Goal: Check status: Check status

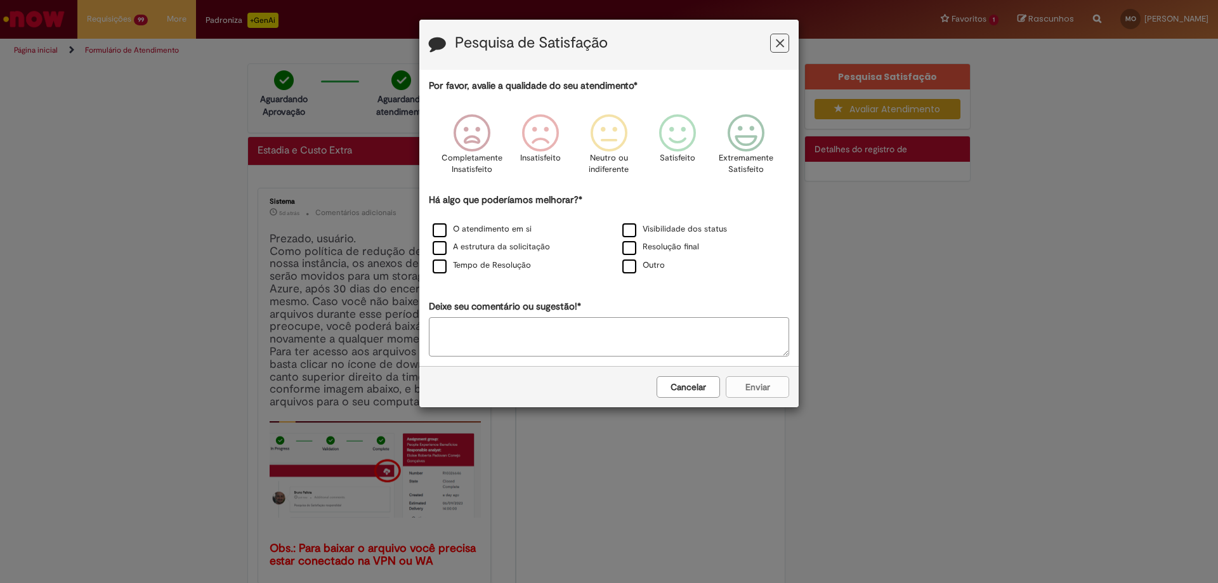
drag, startPoint x: 782, startPoint y: 41, endPoint x: 798, endPoint y: 60, distance: 24.9
click at [782, 41] on icon "Feedback" at bounding box center [780, 43] width 8 height 13
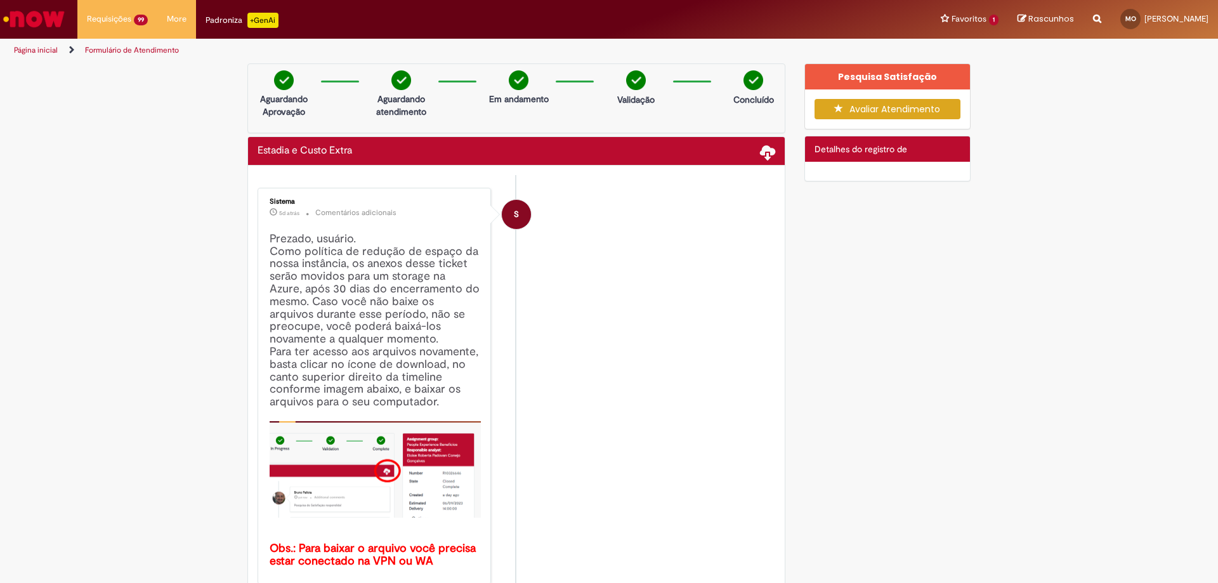
click at [746, 101] on p "Concluído" at bounding box center [753, 99] width 41 height 13
click at [771, 97] on div "Concluído" at bounding box center [754, 91] width 62 height 42
click at [874, 149] on span "Detalhes do registro de" at bounding box center [861, 148] width 93 height 11
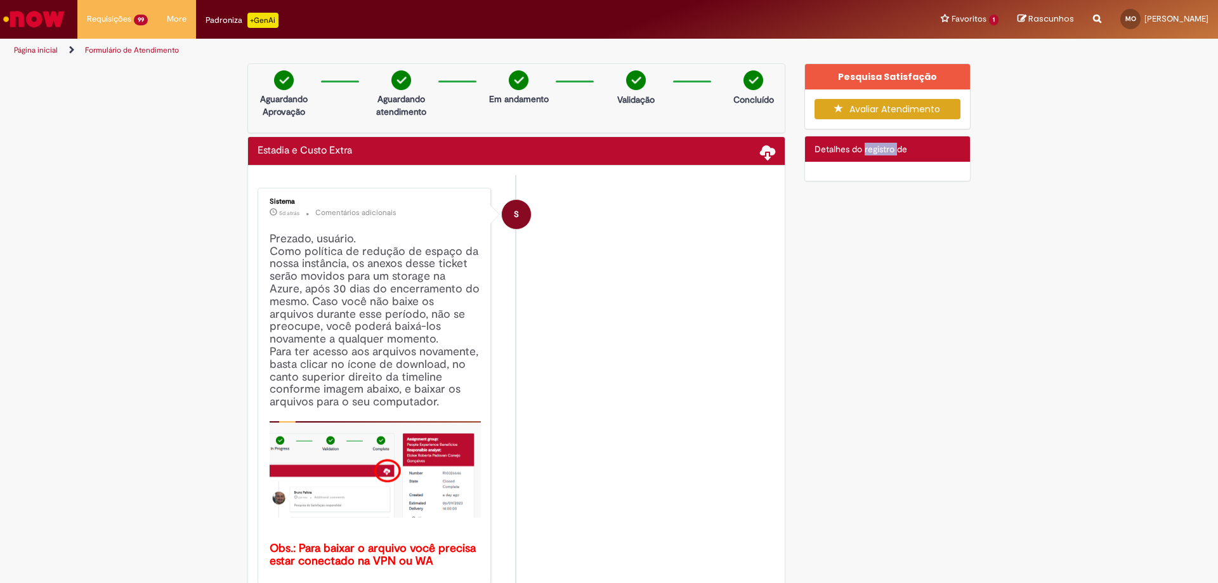
click at [874, 149] on span "Detalhes do registro de" at bounding box center [861, 148] width 93 height 11
click at [815, 149] on span "Detalhes do registro de" at bounding box center [861, 148] width 93 height 11
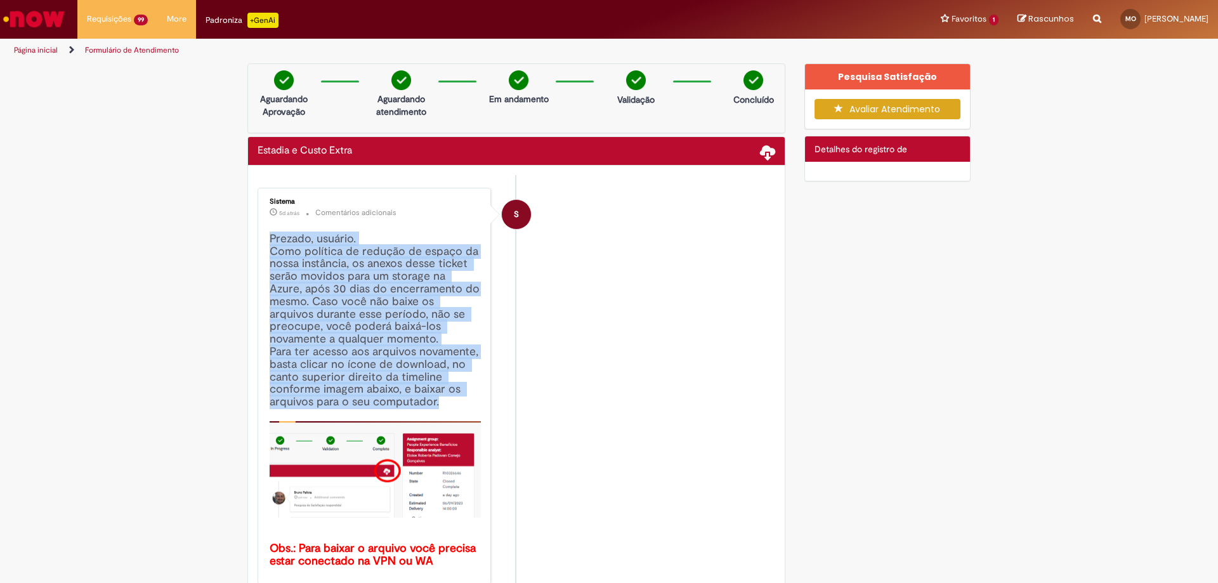
drag, startPoint x: 266, startPoint y: 239, endPoint x: 447, endPoint y: 407, distance: 246.9
click at [447, 407] on h4 "Prezado, usuário. Como política de redução de espaço da nossa instância, os ane…" at bounding box center [375, 400] width 211 height 335
click at [412, 402] on h4 "Prezado, usuário. Como política de redução de espaço da nossa instância, os ane…" at bounding box center [375, 400] width 211 height 335
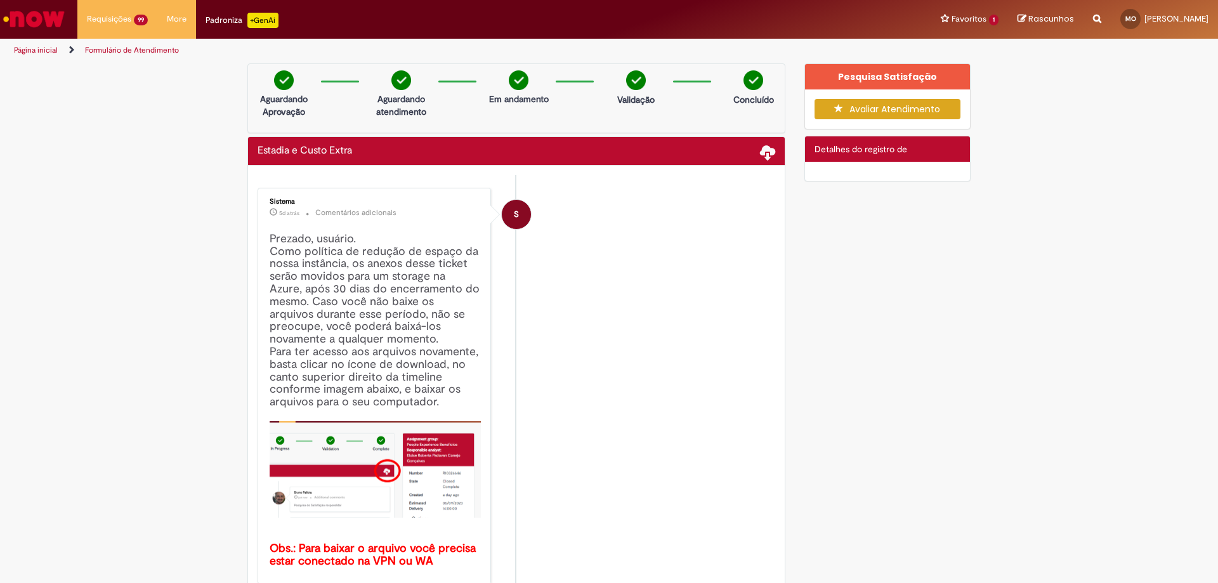
click at [843, 145] on span "Detalhes do registro de" at bounding box center [861, 148] width 93 height 11
click at [938, 171] on div at bounding box center [888, 171] width 166 height 19
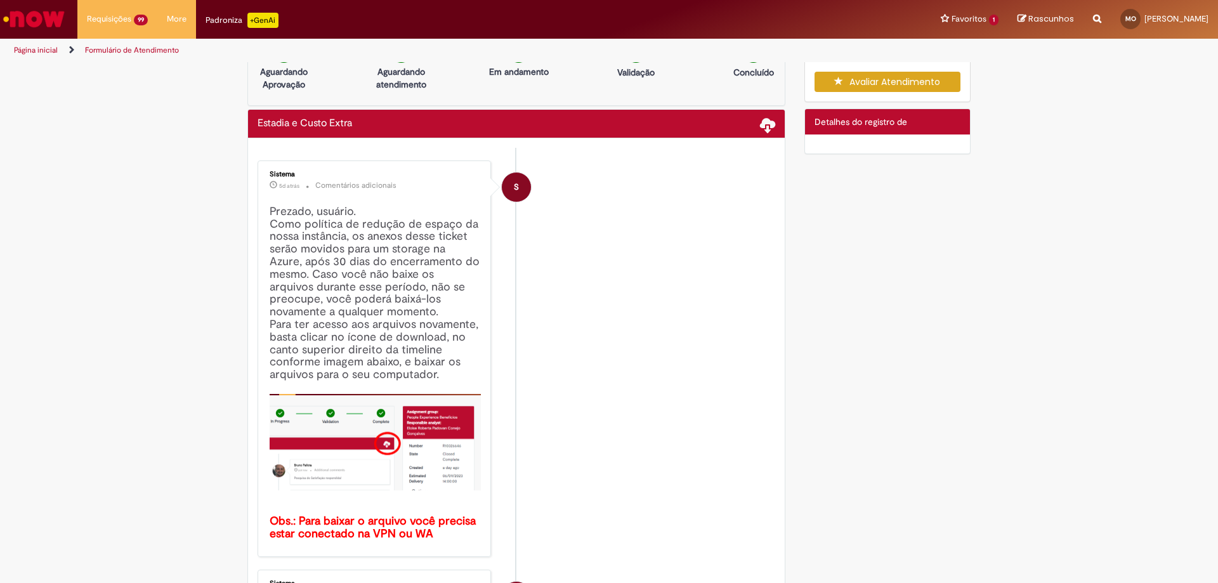
scroll to position [63, 0]
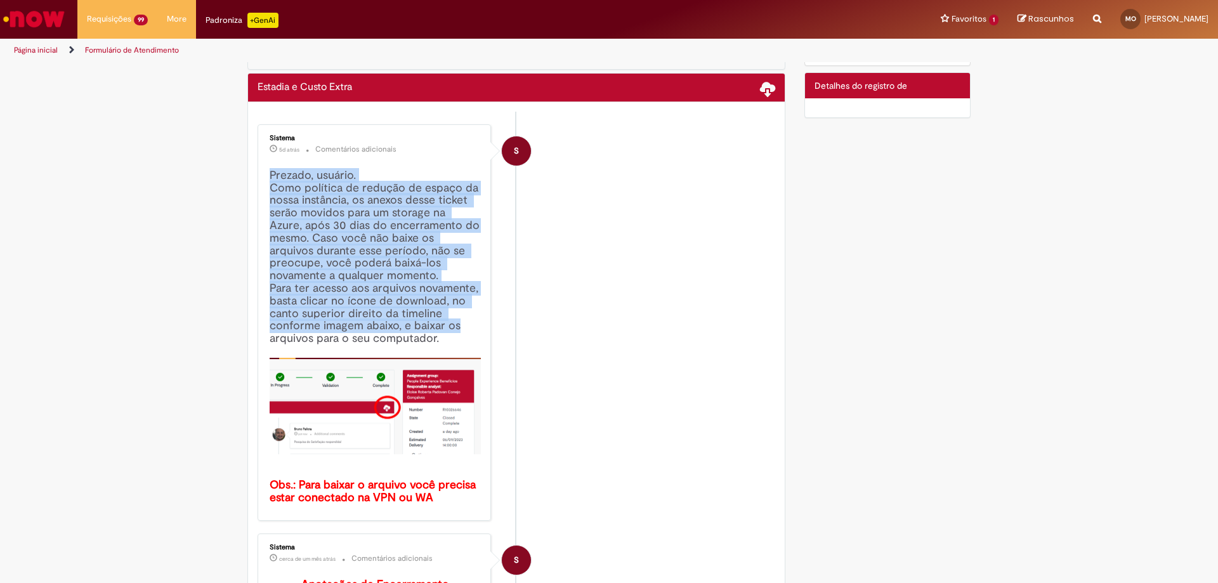
drag, startPoint x: 268, startPoint y: 176, endPoint x: 449, endPoint y: 332, distance: 239.3
click at [453, 333] on h4 "Prezado, usuário. Como política de redução de espaço da nossa instância, os ane…" at bounding box center [375, 336] width 211 height 335
click at [437, 332] on h4 "Prezado, usuário. Como política de redução de espaço da nossa instância, os ane…" at bounding box center [375, 336] width 211 height 335
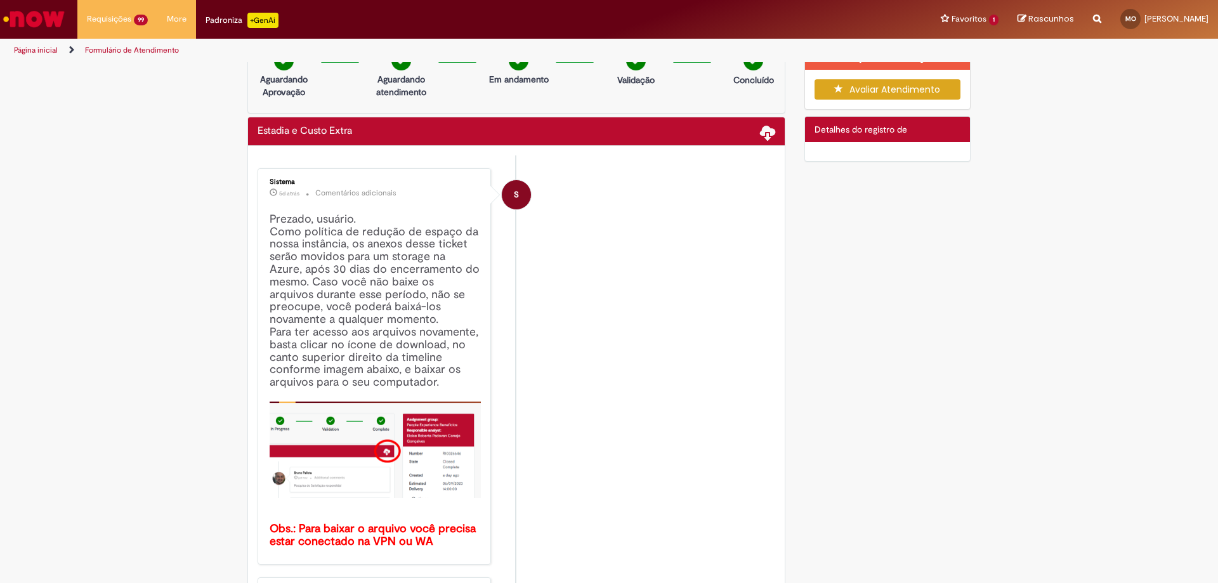
scroll to position [0, 0]
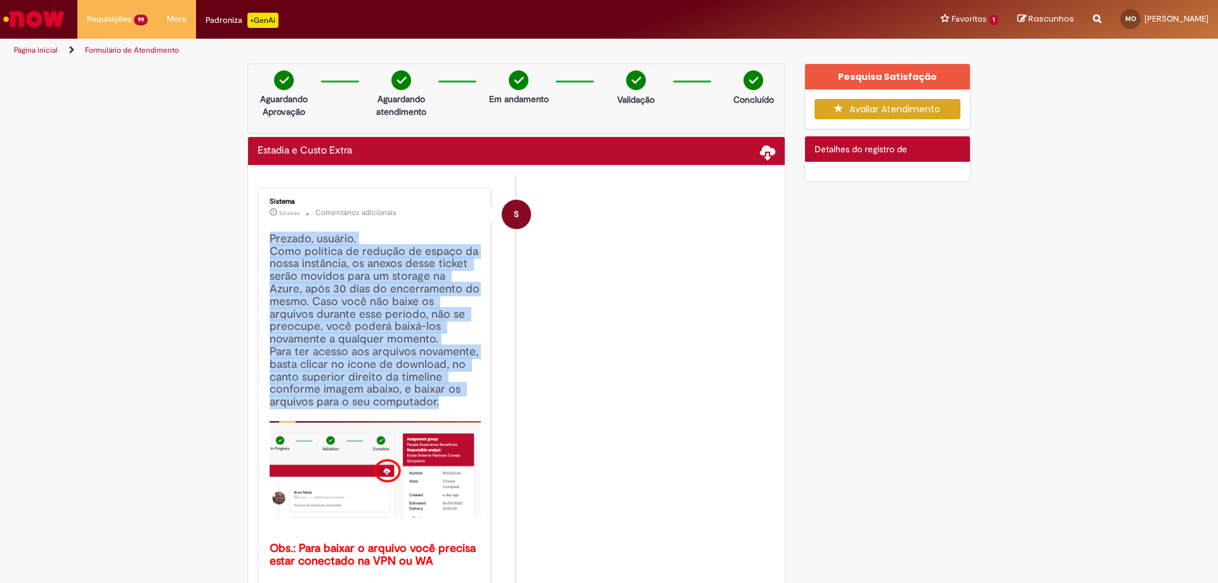
drag, startPoint x: 265, startPoint y: 241, endPoint x: 441, endPoint y: 401, distance: 237.6
click at [441, 401] on h4 "Prezado, usuário. Como política de redução de espaço da nossa instância, os ane…" at bounding box center [375, 400] width 211 height 335
drag, startPoint x: 265, startPoint y: 240, endPoint x: 449, endPoint y: 401, distance: 244.7
click at [449, 401] on h4 "Prezado, usuário. Como política de redução de espaço da nossa instância, os ane…" at bounding box center [375, 400] width 211 height 335
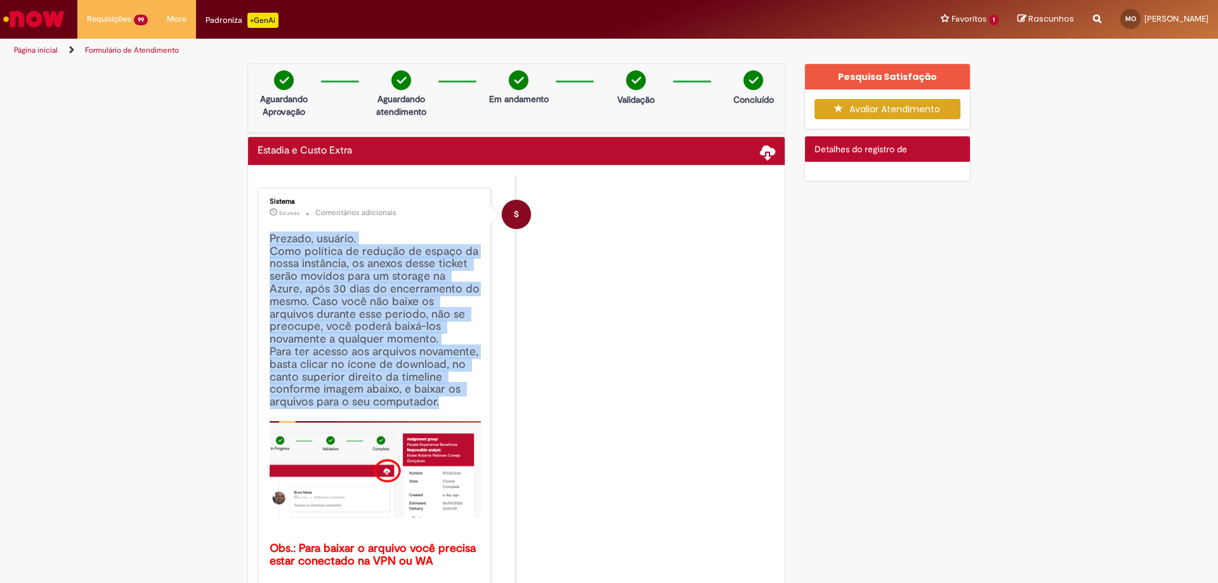
click at [427, 400] on h4 "Prezado, usuário. Como política de redução de espaço da nossa instância, os ane…" at bounding box center [375, 400] width 211 height 335
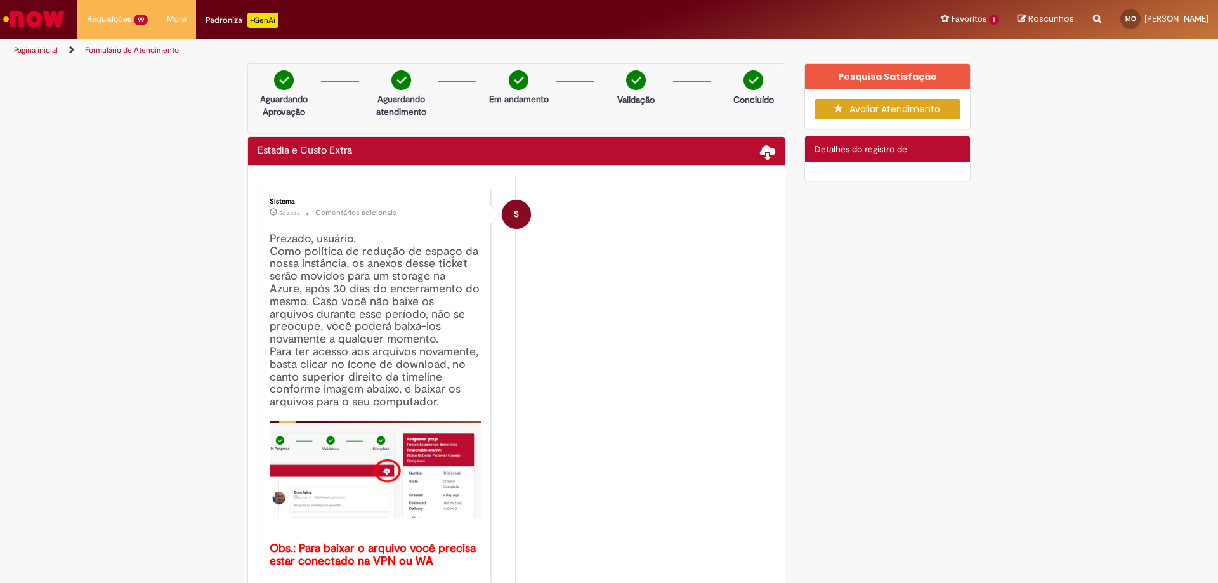
click at [659, 244] on li "S Sistema 5d atrás 5 dias atrás Comentários adicionais Prezado, usuário. Como p…" at bounding box center [517, 386] width 518 height 397
click at [635, 264] on li "S Sistema 5d atrás 5 dias atrás Comentários adicionais Prezado, usuário. Como p…" at bounding box center [517, 386] width 518 height 397
click at [649, 356] on li "S Sistema 5d atrás 5 dias atrás Comentários adicionais Prezado, usuário. Como p…" at bounding box center [517, 386] width 518 height 397
click at [822, 154] on span "Detalhes do registro de" at bounding box center [861, 148] width 93 height 11
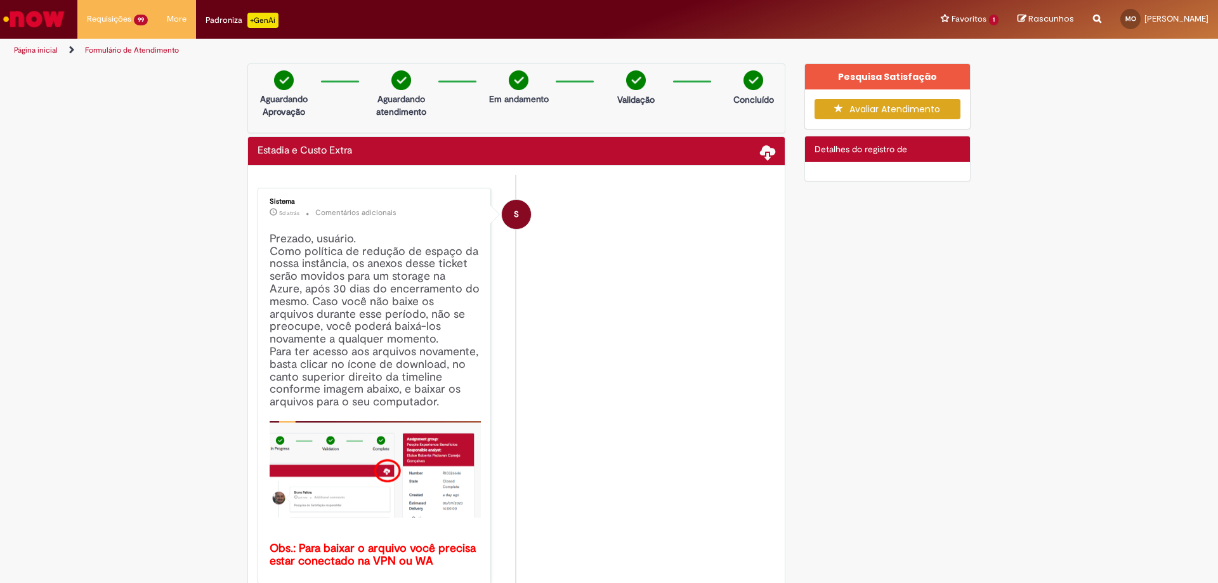
drag, startPoint x: 872, startPoint y: 153, endPoint x: 889, endPoint y: 153, distance: 17.1
click at [872, 153] on span "Detalhes do registro de" at bounding box center [861, 148] width 93 height 11
click at [277, 240] on h4 "Prezado, usuário. Como política de redução de espaço da nossa instância, os ane…" at bounding box center [375, 400] width 211 height 335
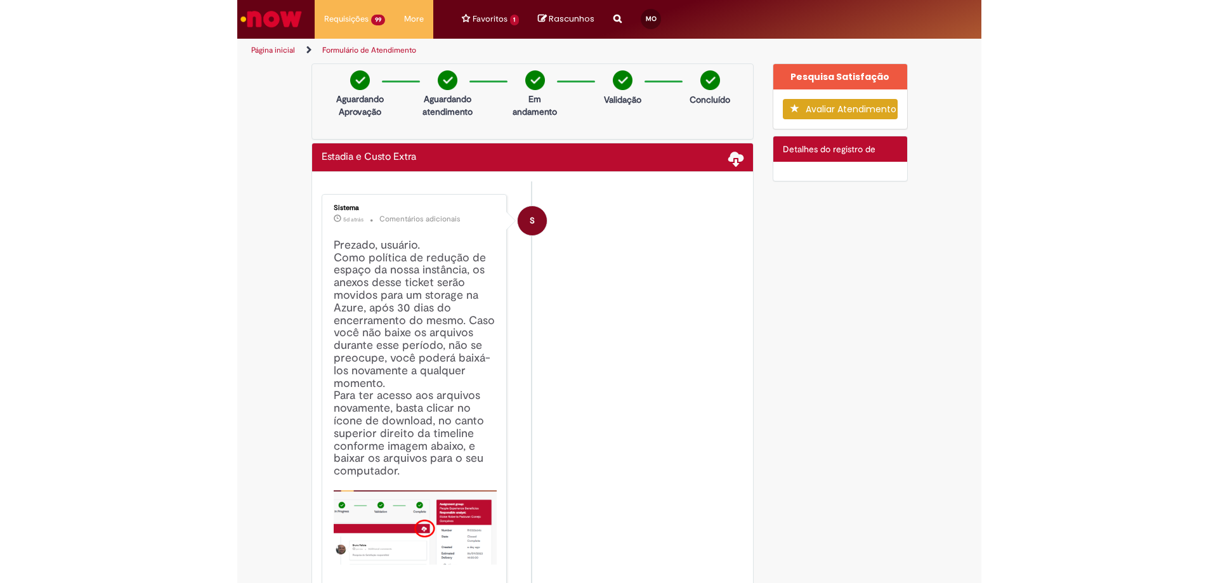
scroll to position [61, 0]
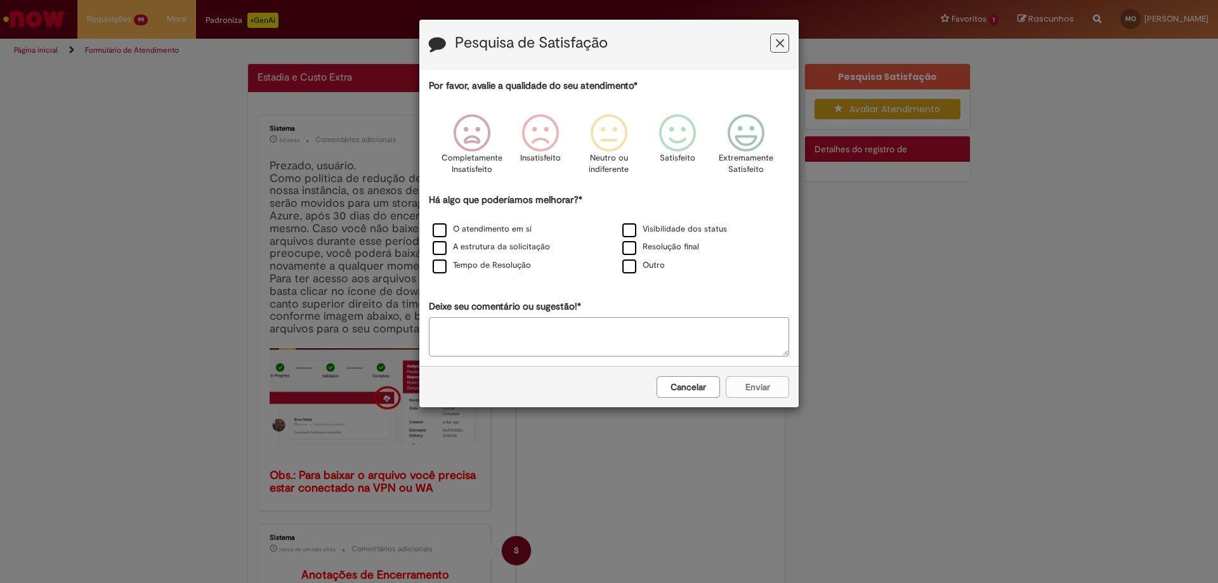
click at [775, 43] on button "Feedback" at bounding box center [779, 43] width 19 height 19
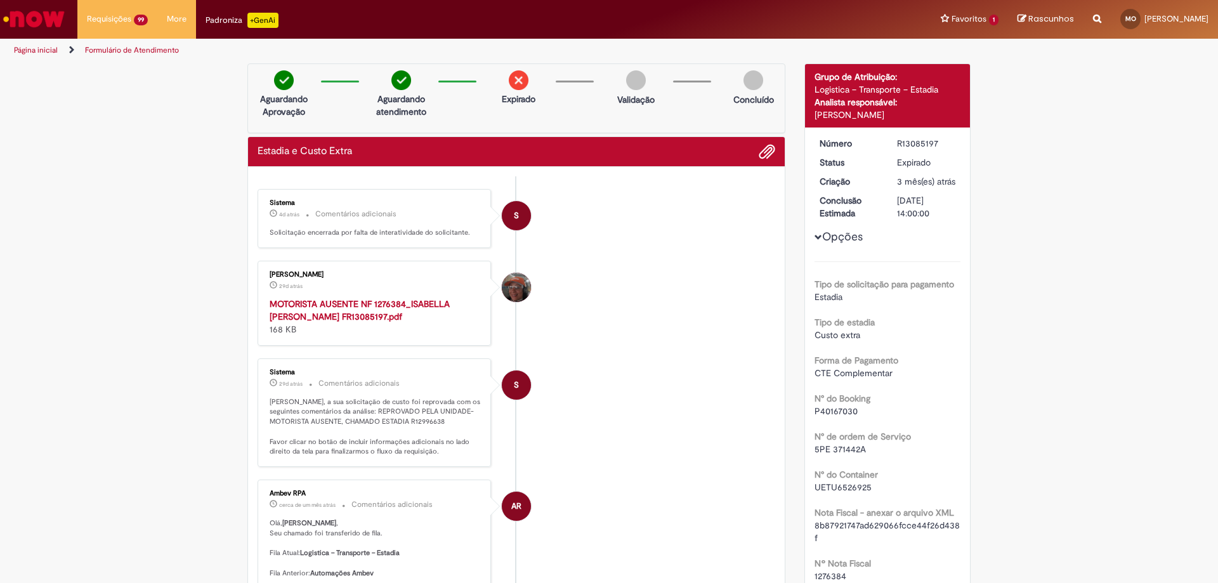
click at [758, 98] on p "Concluído" at bounding box center [753, 99] width 41 height 13
click at [641, 213] on li "S Sistema 4d atrás 4 dias atrás Comentários adicionais Solicitação encerrada po…" at bounding box center [517, 218] width 518 height 59
click at [683, 265] on li "Danielle Aparecida Pereira Freire 29d atrás 29 dias atrás MOTORISTA AUSENTE NF …" at bounding box center [517, 303] width 518 height 85
click at [667, 250] on ul "S Sistema 4d atrás 4 dias atrás Comentários adicionais Solicitação encerrada po…" at bounding box center [517, 571] width 518 height 791
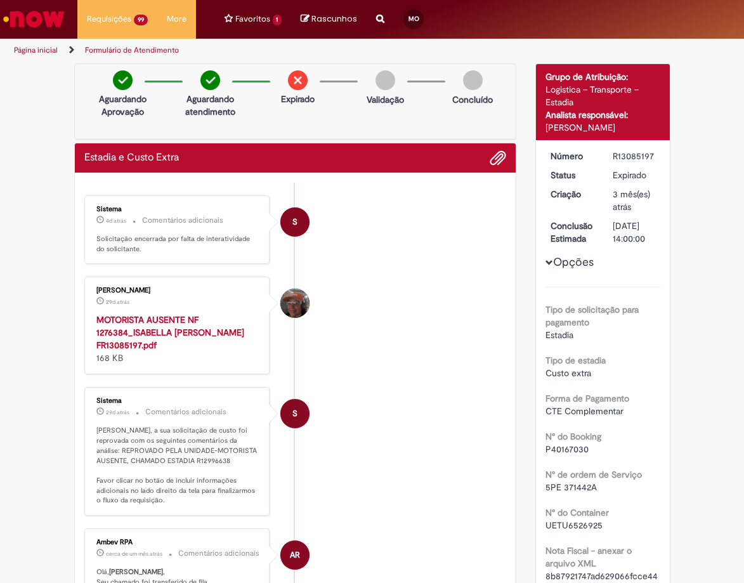
click at [471, 98] on p "Concluído" at bounding box center [472, 99] width 41 height 13
